Goal: Transaction & Acquisition: Purchase product/service

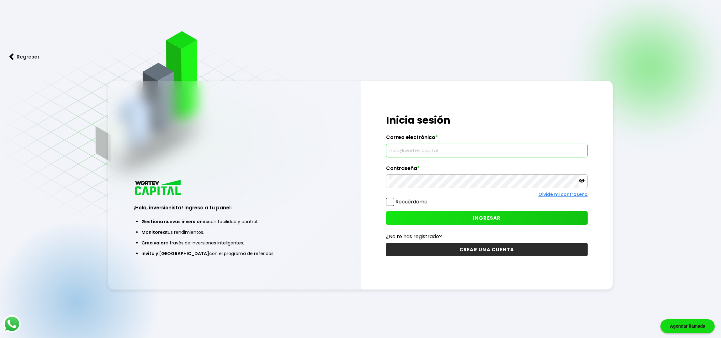
click at [411, 154] on input "text" at bounding box center [487, 150] width 196 height 13
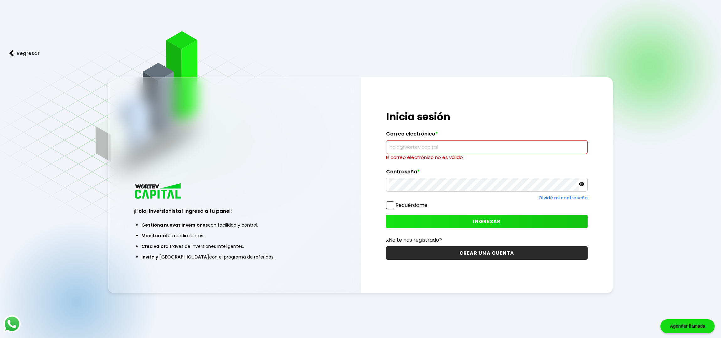
click at [405, 147] on input "text" at bounding box center [487, 147] width 196 height 13
type input "[EMAIL_ADDRESS][DOMAIN_NAME]"
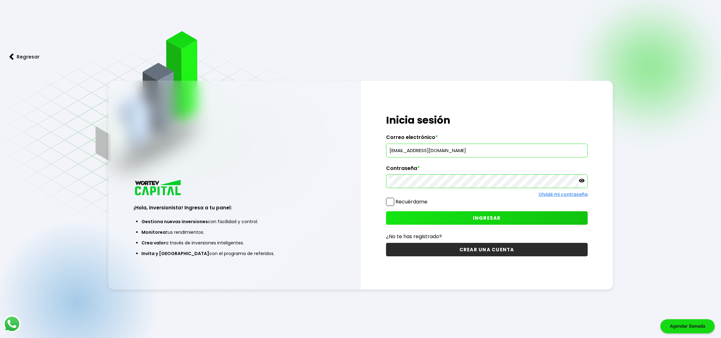
click at [395, 199] on label "Recuérdame" at bounding box center [411, 201] width 32 height 7
click at [428, 199] on input "Recuérdame" at bounding box center [428, 199] width 0 height 0
click at [394, 220] on button "INGRESAR" at bounding box center [487, 218] width 202 height 13
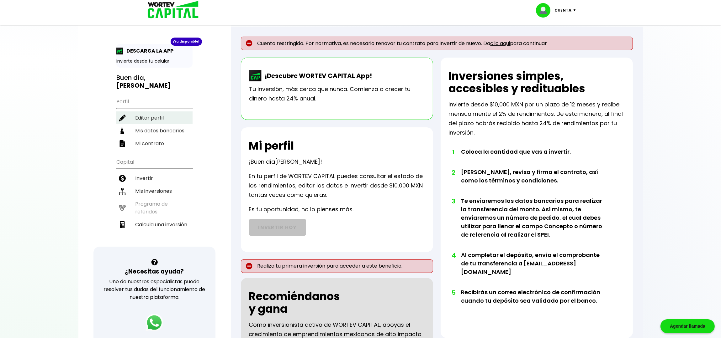
click at [160, 112] on li "Editar perfil" at bounding box center [154, 118] width 76 height 13
select select "Hombre"
select select "Primaria"
select select "DF"
select select "HSBC"
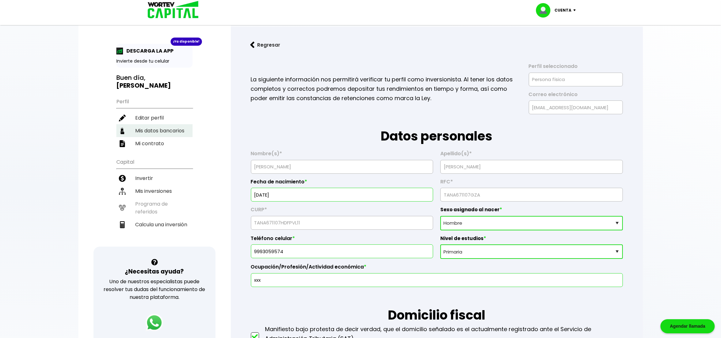
click at [152, 124] on li "Mis datos bancarios" at bounding box center [154, 130] width 76 height 13
select select "HSBC"
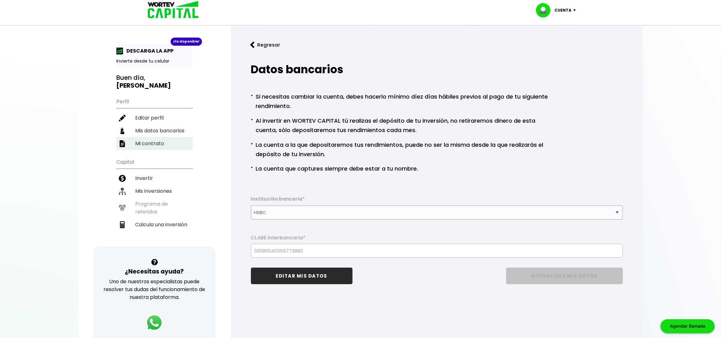
click at [142, 137] on li "Mi contrato" at bounding box center [154, 143] width 76 height 13
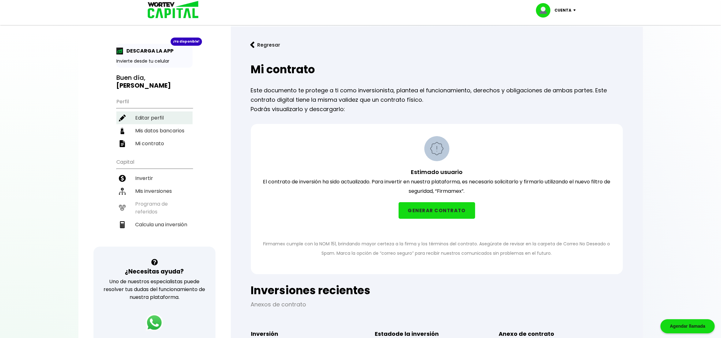
click at [155, 112] on li "Editar perfil" at bounding box center [154, 118] width 76 height 13
select select "Hombre"
select select "Primaria"
select select "DF"
select select "HSBC"
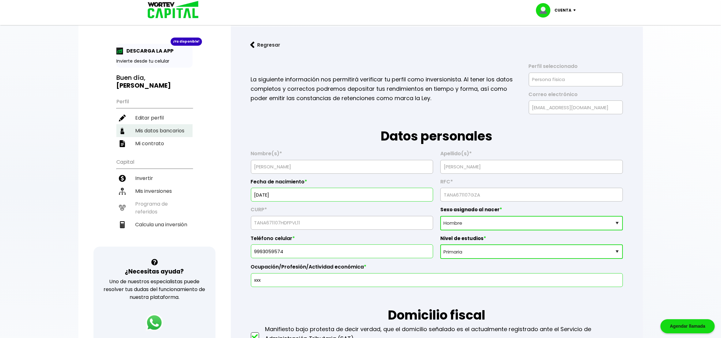
click at [161, 124] on li "Mis datos bancarios" at bounding box center [154, 130] width 76 height 13
select select "HSBC"
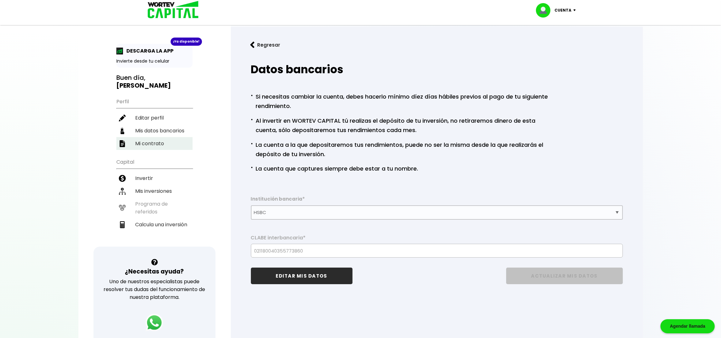
click at [160, 137] on li "Mi contrato" at bounding box center [154, 143] width 76 height 13
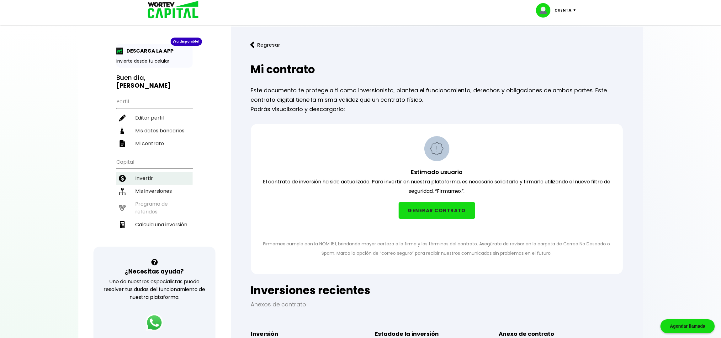
click at [149, 172] on li "Invertir" at bounding box center [154, 178] width 76 height 13
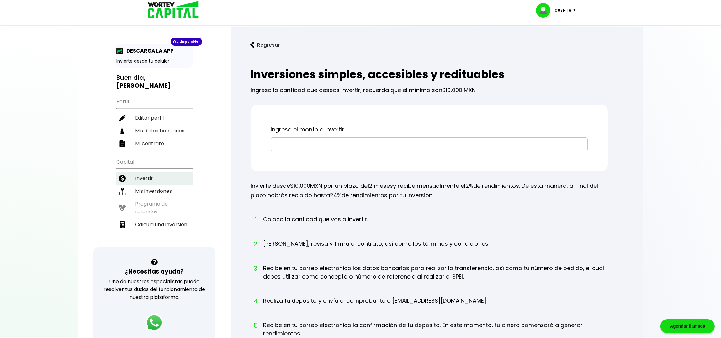
scroll to position [41, 0]
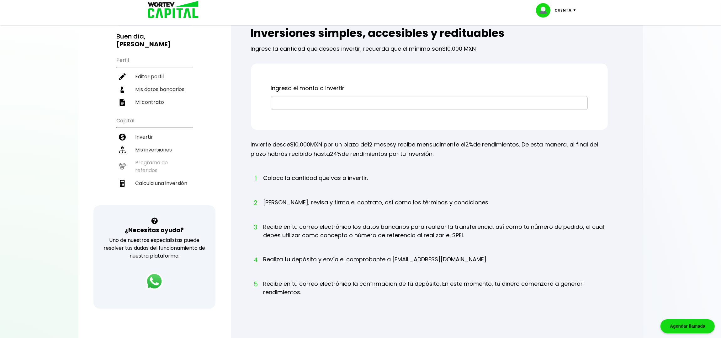
click at [275, 102] on input "text" at bounding box center [429, 103] width 311 height 13
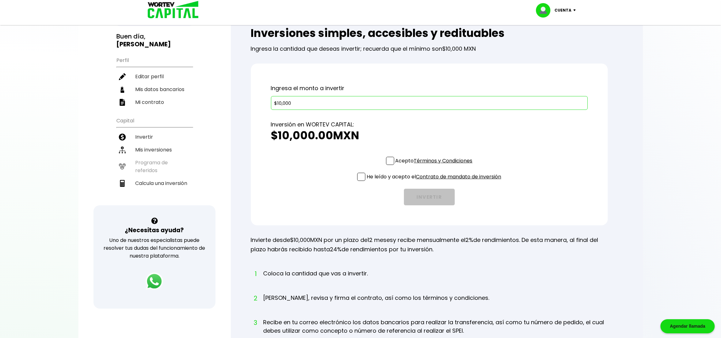
type input "$10,000"
click at [387, 159] on span at bounding box center [390, 161] width 8 height 8
click at [435, 166] on input "Acepto Términos y Condiciones" at bounding box center [435, 166] width 0 height 0
click at [360, 178] on span at bounding box center [361, 177] width 8 height 8
click at [435, 182] on input "He leído y acepto el Contrato de mandato de inversión" at bounding box center [435, 182] width 0 height 0
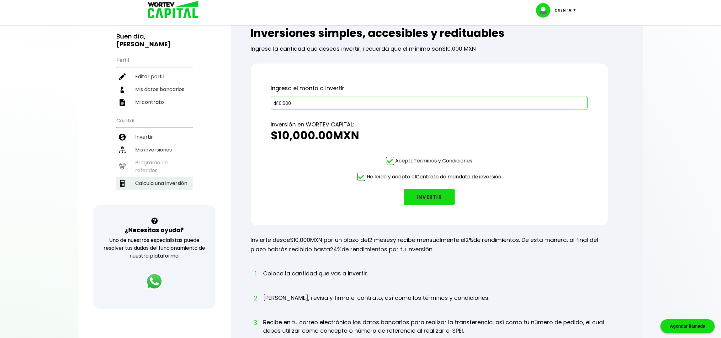
click at [167, 177] on li "Calcula una inversión" at bounding box center [154, 183] width 76 height 13
select select "1"
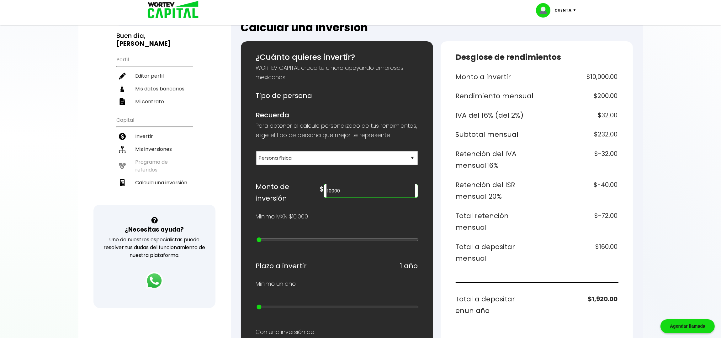
scroll to position [83, 0]
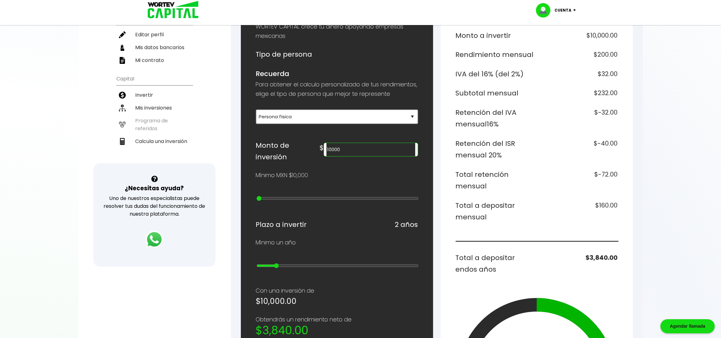
click at [272, 264] on input "range" at bounding box center [337, 266] width 162 height 5
drag, startPoint x: 275, startPoint y: 254, endPoint x: 283, endPoint y: 255, distance: 8.0
click at [283, 264] on input "range" at bounding box center [337, 266] width 162 height 5
click at [286, 264] on input "range" at bounding box center [337, 266] width 162 height 5
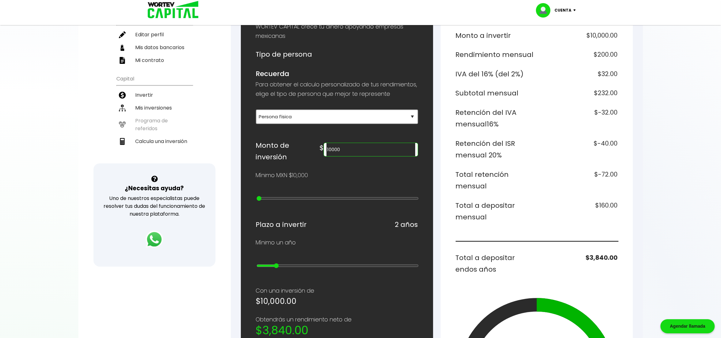
click at [267, 264] on input "range" at bounding box center [337, 266] width 162 height 5
drag, startPoint x: 267, startPoint y: 256, endPoint x: 261, endPoint y: 256, distance: 6.3
type input "1"
click at [261, 264] on input "range" at bounding box center [337, 266] width 162 height 5
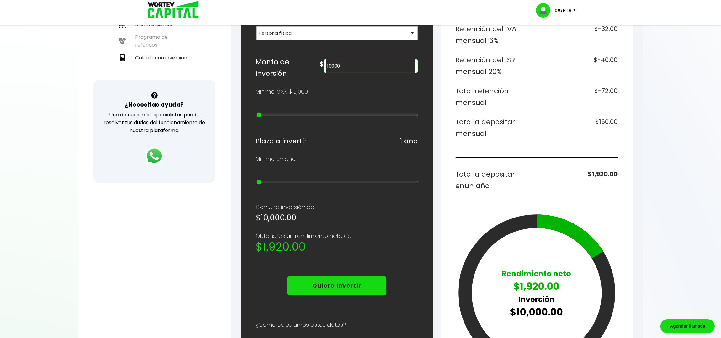
scroll to position [209, 0]
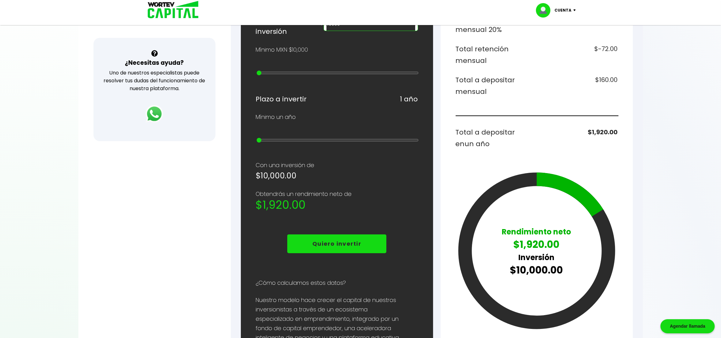
type input "100000"
type input "9"
click at [316, 71] on input "range" at bounding box center [337, 73] width 162 height 5
type input "400000"
type input "12"
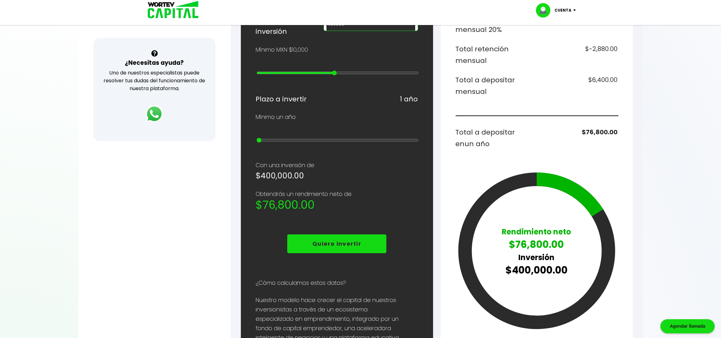
click at [334, 71] on input "range" at bounding box center [337, 73] width 162 height 5
drag, startPoint x: 333, startPoint y: 60, endPoint x: 356, endPoint y: 66, distance: 23.8
click at [356, 70] on div at bounding box center [337, 74] width 162 height 8
type input "800000"
type input "16"
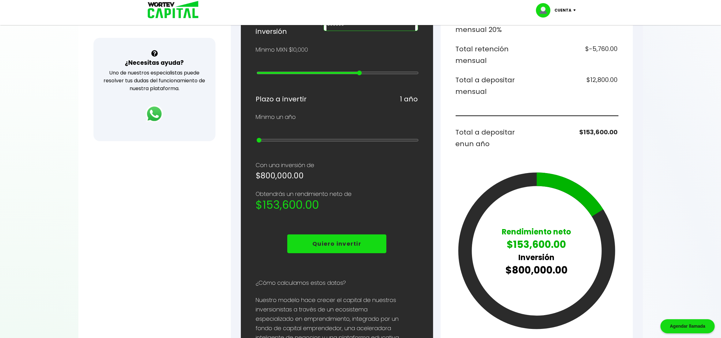
click at [362, 71] on input "range" at bounding box center [337, 73] width 162 height 5
type input "1000000"
type input "18"
click at [371, 71] on input "range" at bounding box center [337, 73] width 162 height 5
click at [264, 70] on div at bounding box center [337, 74] width 162 height 8
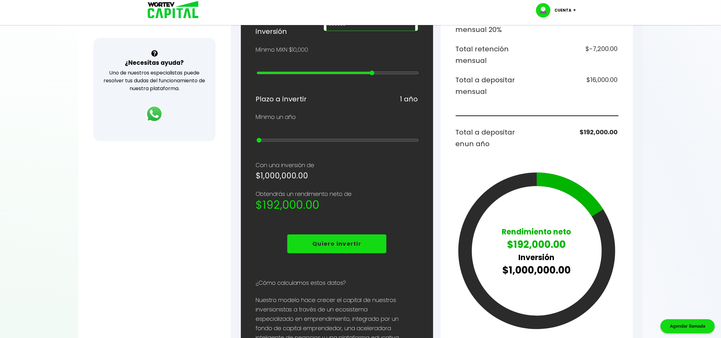
type input "20000"
type input "1"
click at [263, 71] on input "range" at bounding box center [337, 73] width 162 height 5
type input "10000"
drag, startPoint x: 263, startPoint y: 63, endPoint x: 258, endPoint y: 63, distance: 4.7
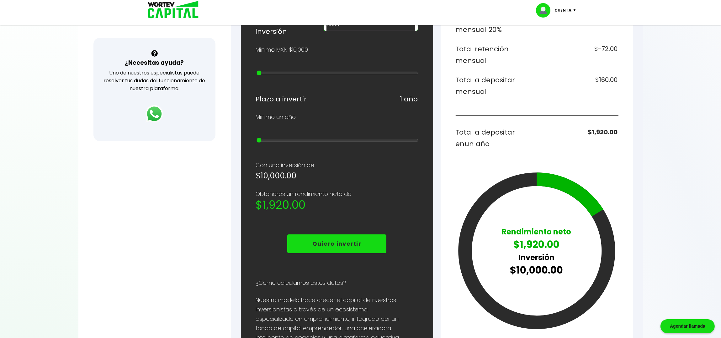
type input "0"
click at [258, 71] on input "range" at bounding box center [337, 73] width 162 height 5
